Goal: Find specific page/section: Find specific page/section

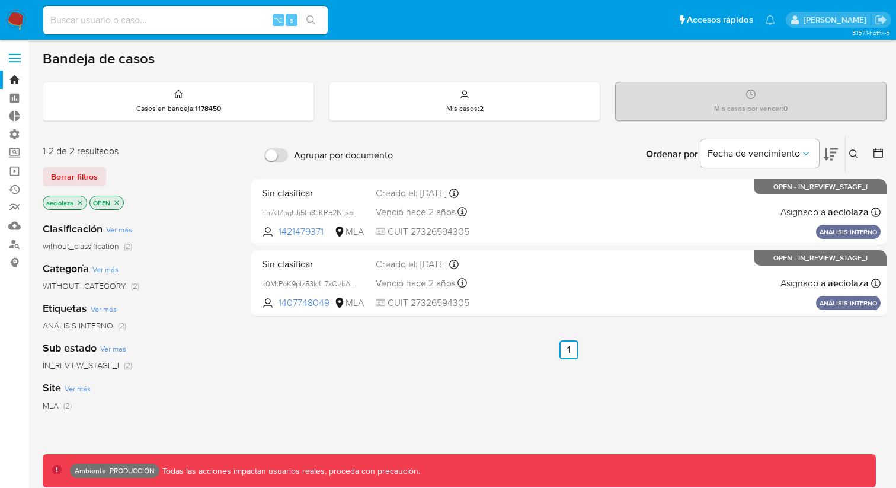
click at [17, 55] on label at bounding box center [15, 58] width 30 height 25
click at [0, 0] on input "checkbox" at bounding box center [0, 0] width 0 height 0
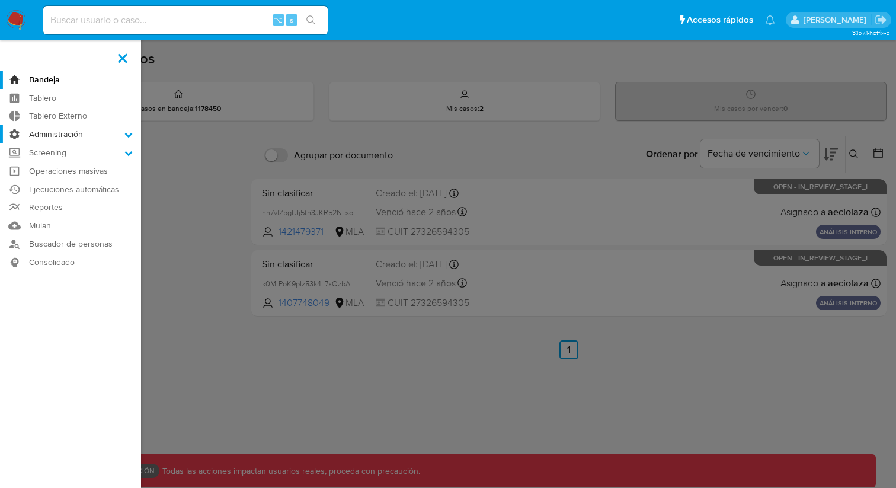
click at [126, 137] on icon at bounding box center [128, 134] width 8 height 8
click at [0, 0] on input "Administración" at bounding box center [0, 0] width 0 height 0
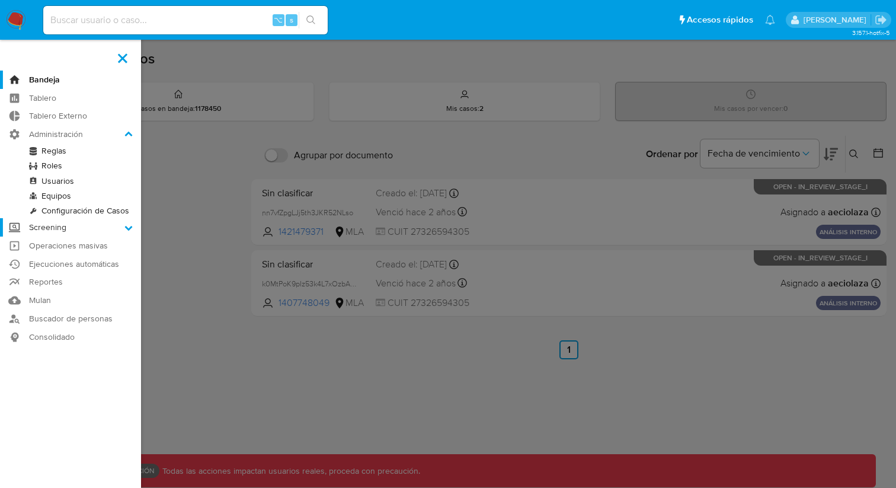
click at [69, 225] on label "Screening" at bounding box center [70, 227] width 141 height 18
click at [0, 0] on input "Screening" at bounding box center [0, 0] width 0 height 0
click at [65, 181] on link "Screening por Frecuencia" at bounding box center [70, 184] width 141 height 15
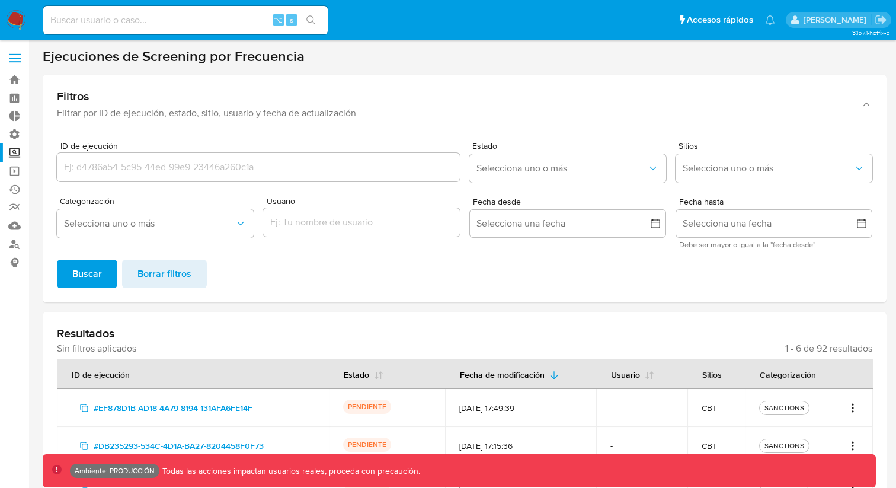
click at [21, 58] on label at bounding box center [15, 58] width 30 height 25
click at [0, 0] on input "checkbox" at bounding box center [0, 0] width 0 height 0
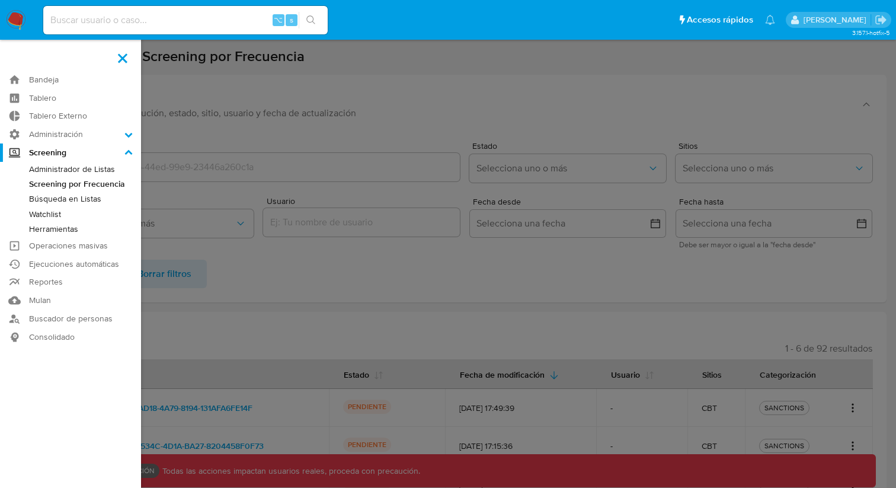
click at [55, 174] on link "Administrador de Listas" at bounding box center [70, 169] width 141 height 15
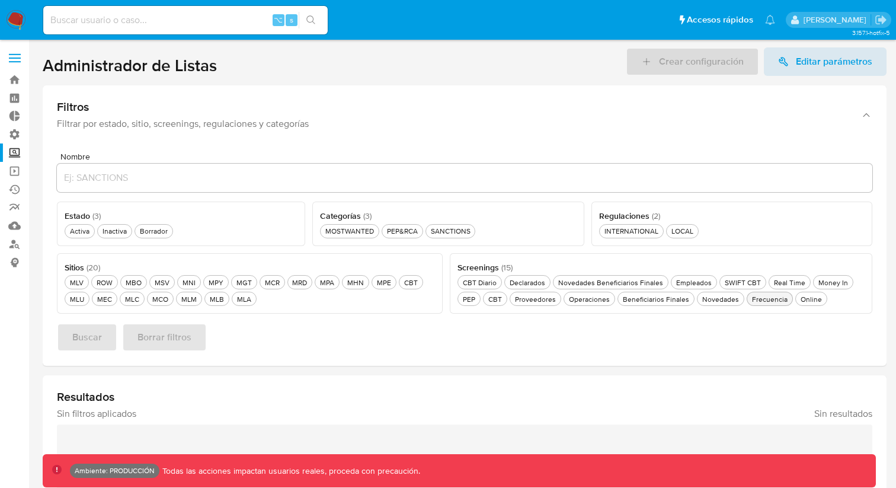
click at [768, 304] on button "Frecuencia Frecuencia" at bounding box center [770, 299] width 46 height 14
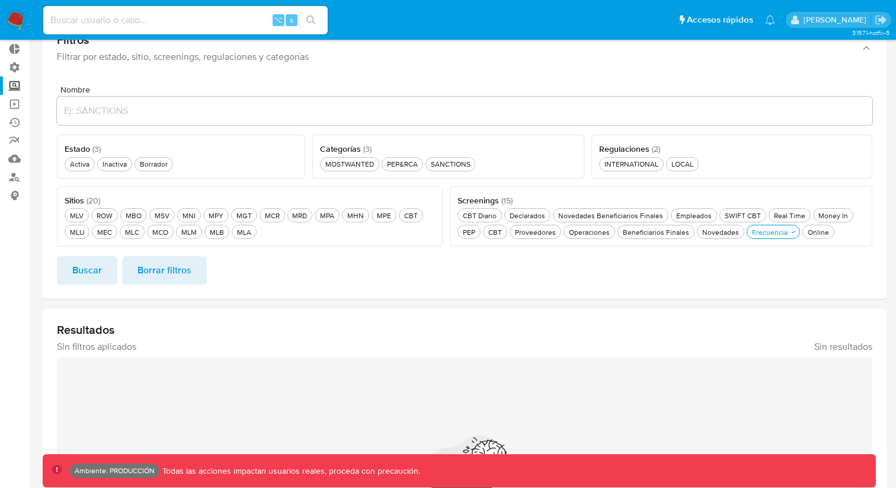
scroll to position [65, 0]
click at [120, 165] on div "Inactiva Inactiva" at bounding box center [114, 166] width 29 height 10
click at [71, 168] on div "Activa Activa" at bounding box center [80, 166] width 24 height 10
click at [111, 168] on div "Inactiva Inactiva" at bounding box center [121, 166] width 29 height 10
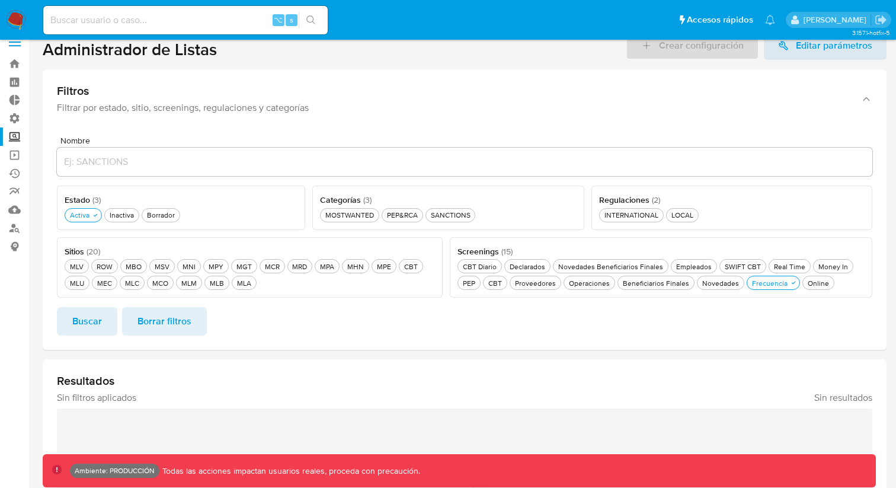
scroll to position [0, 0]
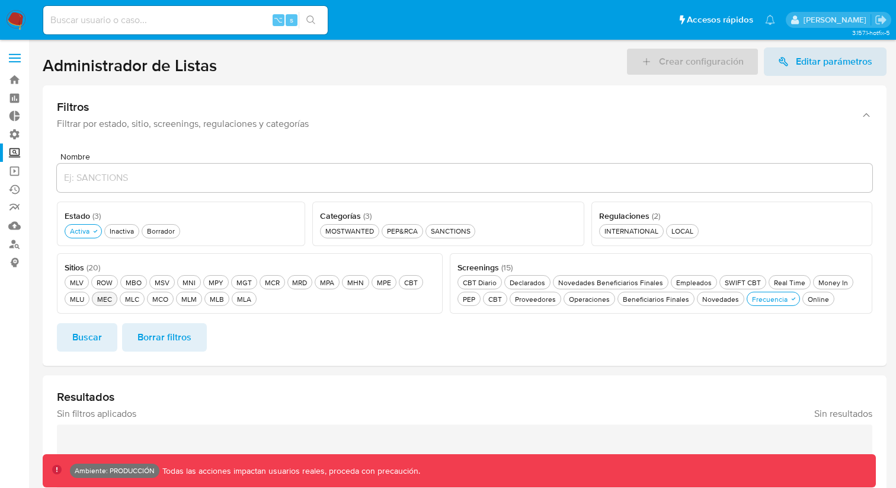
click at [94, 302] on button "MEC MEC" at bounding box center [104, 299] width 25 height 14
click at [375, 280] on div "MPE MPE" at bounding box center [384, 282] width 19 height 10
click at [88, 334] on span "Buscar" at bounding box center [87, 337] width 30 height 26
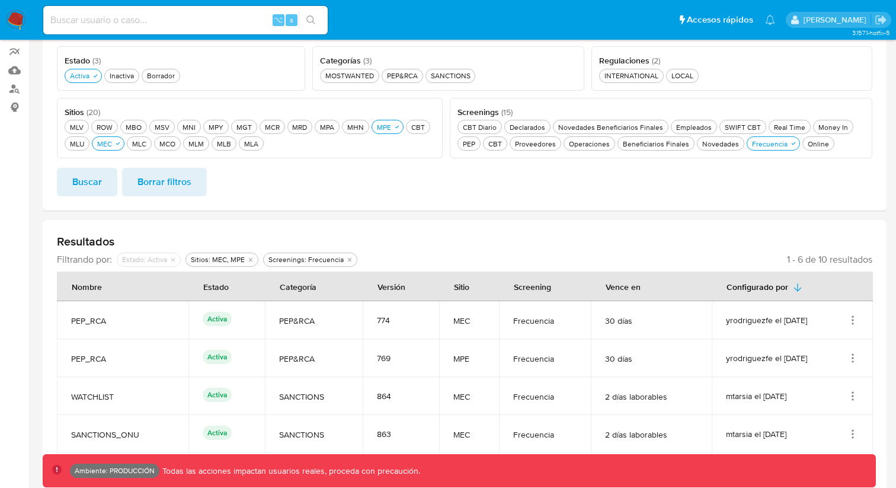
scroll to position [247, 0]
